Goal: Information Seeking & Learning: Learn about a topic

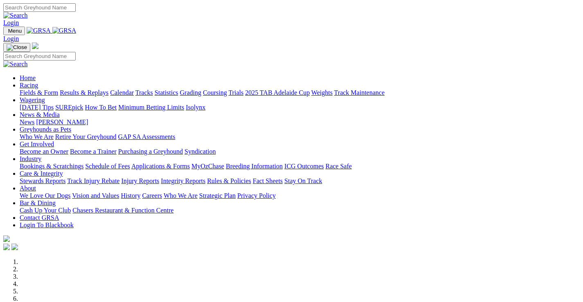
click at [38, 82] on link "Racing" at bounding box center [29, 85] width 18 height 7
click at [45, 97] on link "Wagering" at bounding box center [32, 100] width 25 height 7
click at [38, 82] on link "Racing" at bounding box center [29, 85] width 18 height 7
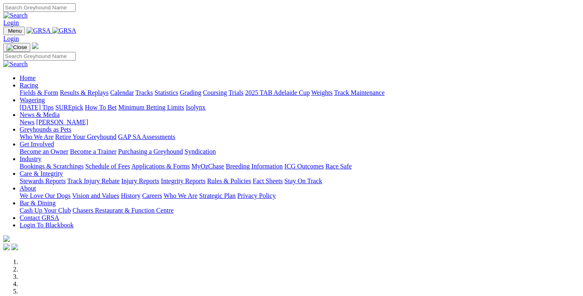
click at [108, 89] on link "Results & Replays" at bounding box center [84, 92] width 49 height 7
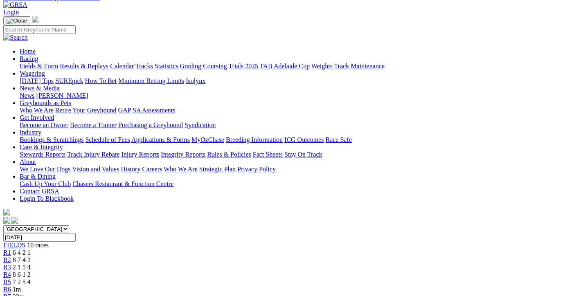
scroll to position [41, 0]
click at [11, 264] on link "R3" at bounding box center [7, 267] width 8 height 7
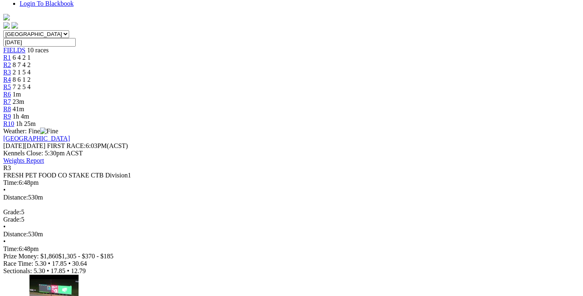
scroll to position [164, 0]
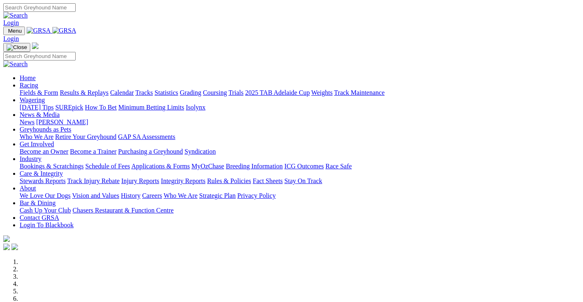
click at [38, 82] on link "Racing" at bounding box center [29, 85] width 18 height 7
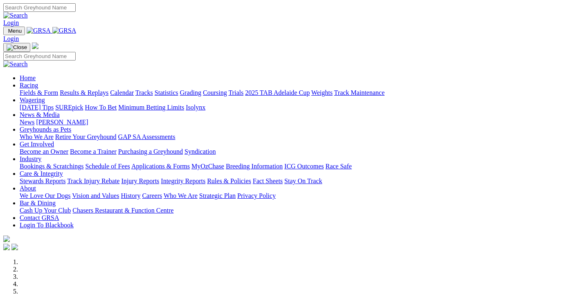
click at [108, 89] on link "Results & Replays" at bounding box center [84, 92] width 49 height 7
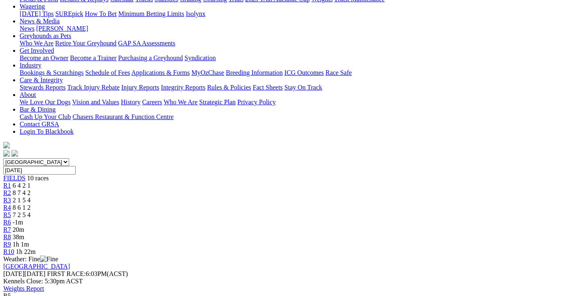
scroll to position [123, 0]
